Goal: Information Seeking & Learning: Learn about a topic

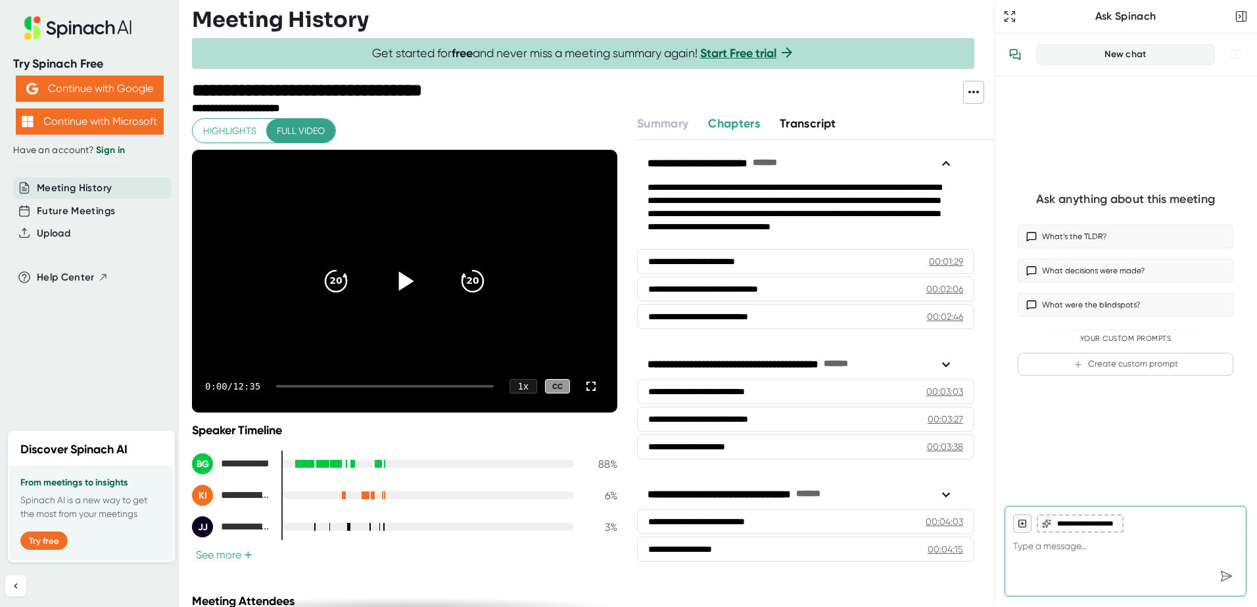
click at [399, 279] on icon at bounding box center [406, 280] width 15 height 19
click at [545, 387] on div "CC" at bounding box center [557, 386] width 25 height 15
click at [583, 387] on icon at bounding box center [591, 387] width 16 height 16
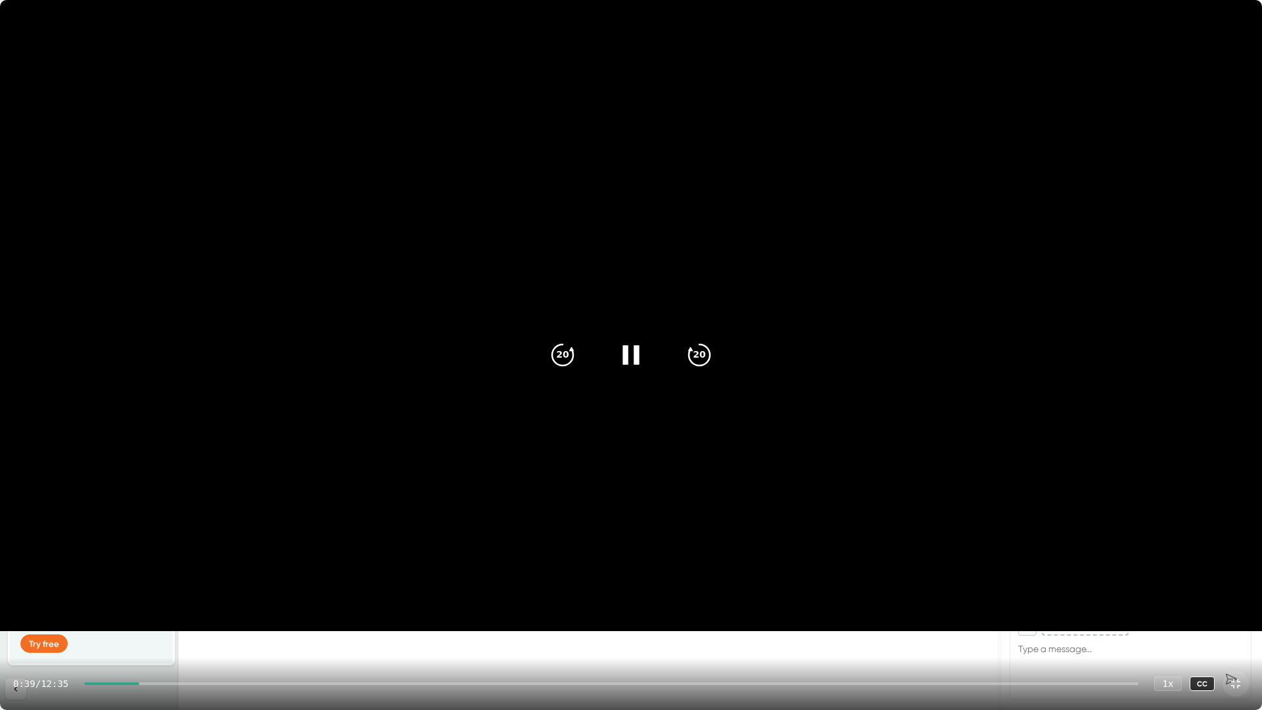
click at [1232, 607] on icon at bounding box center [1235, 683] width 9 height 9
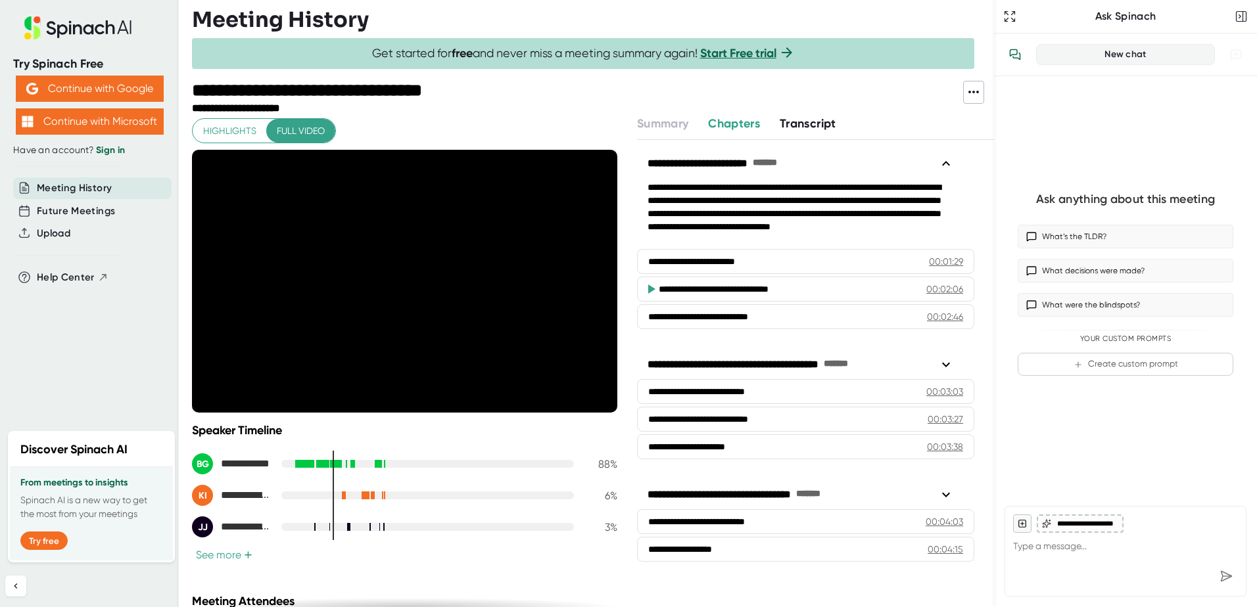
click at [228, 555] on button "See more +" at bounding box center [224, 555] width 64 height 14
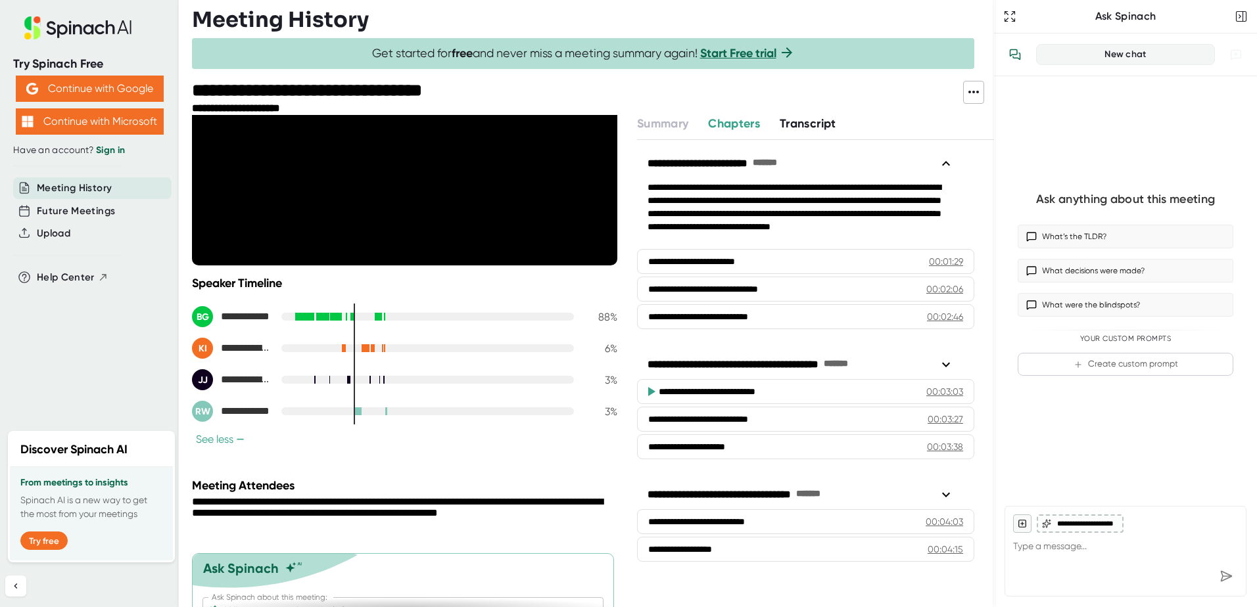
scroll to position [213, 0]
